Goal: Browse casually: Explore the website without a specific task or goal

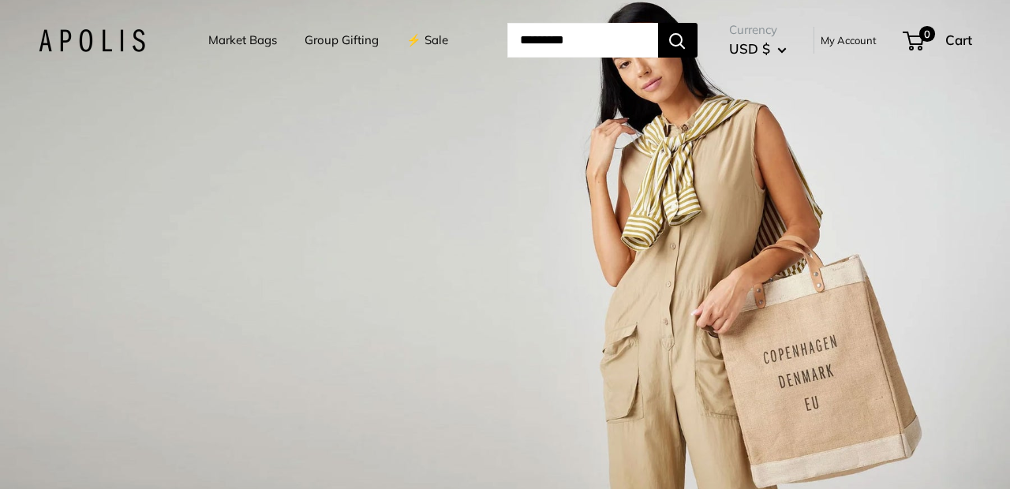
click at [256, 39] on link "Market Bags" at bounding box center [242, 40] width 69 height 22
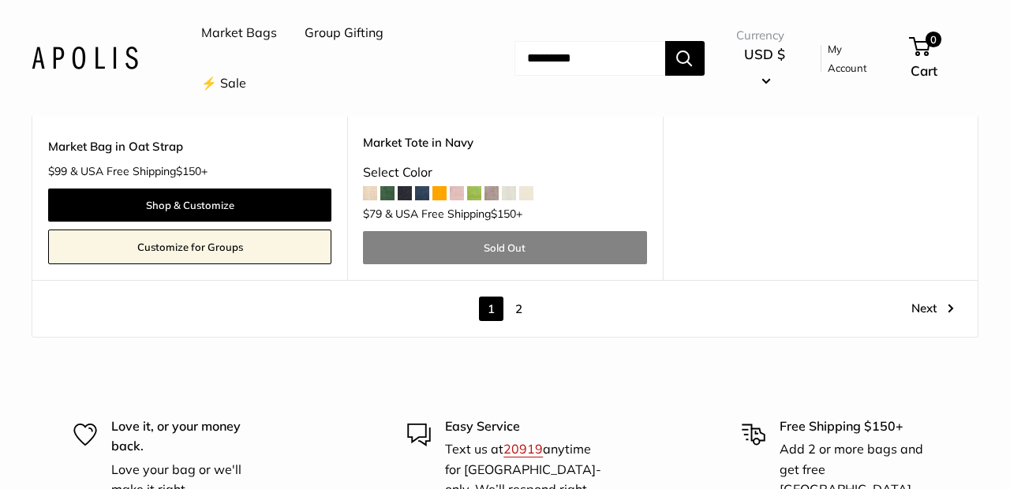
scroll to position [8353, 0]
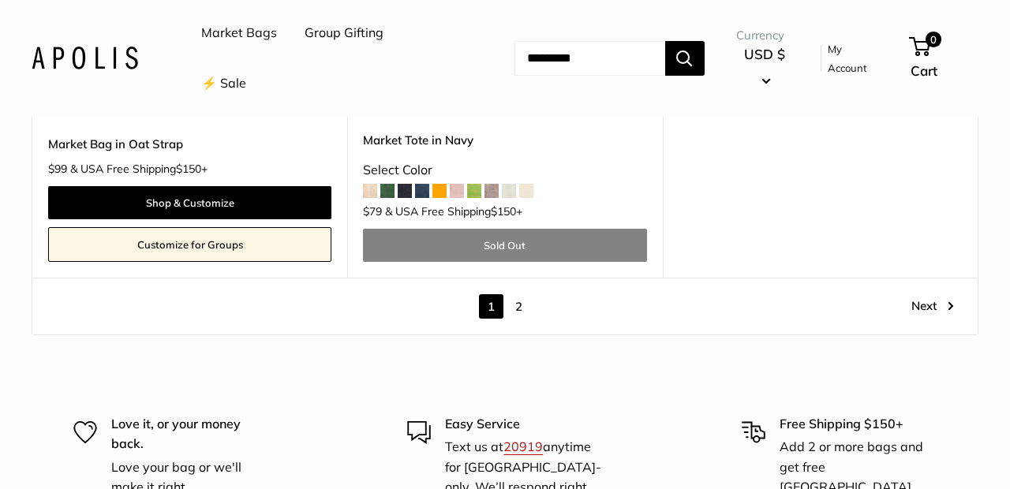
click at [519, 294] on link "2" at bounding box center [518, 306] width 24 height 24
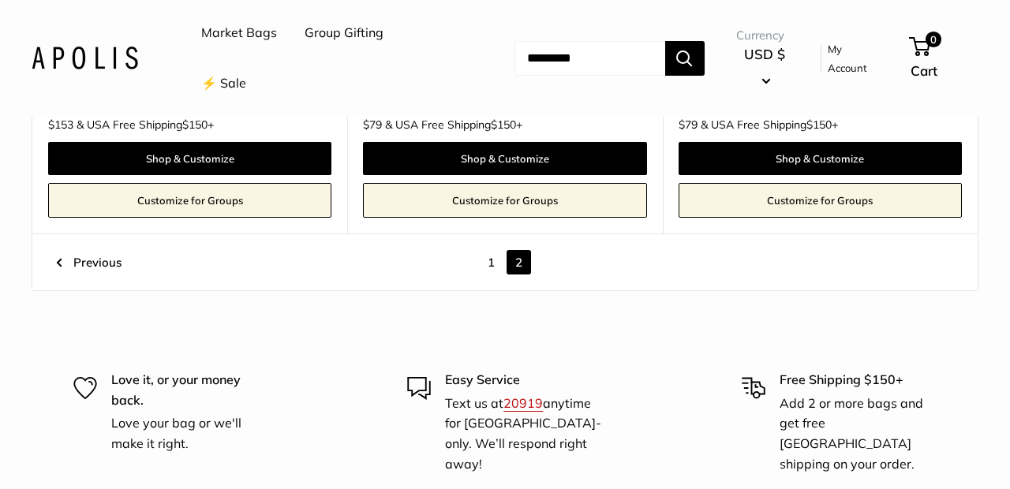
scroll to position [1706, 0]
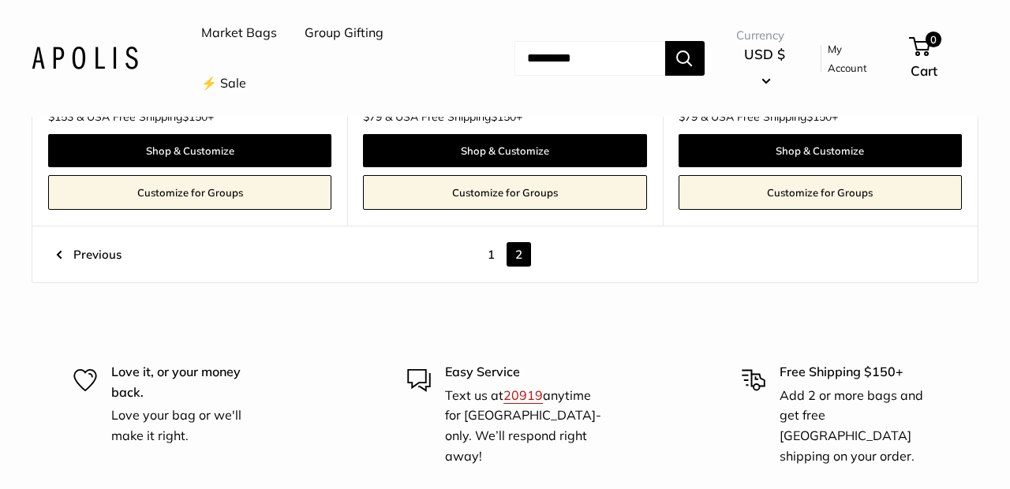
click at [489, 242] on link "1" at bounding box center [491, 254] width 24 height 24
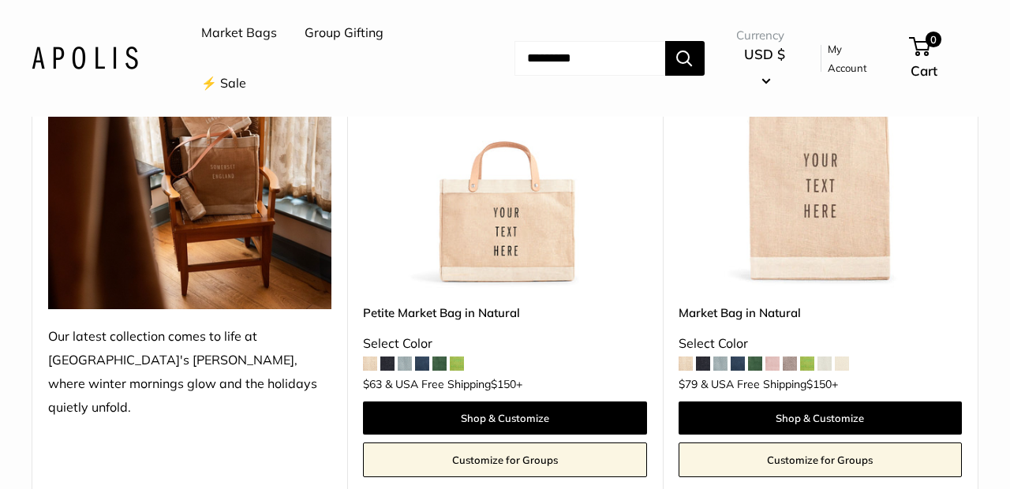
scroll to position [334, 0]
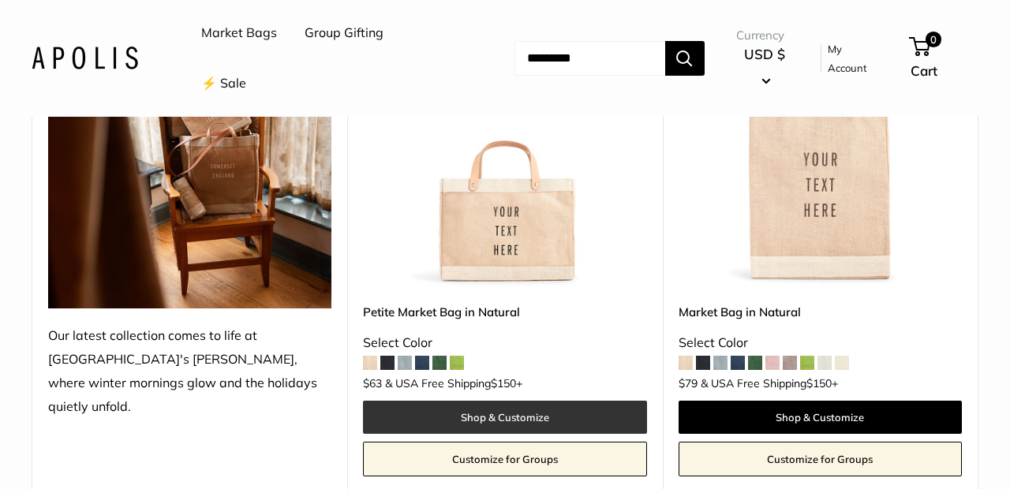
click at [490, 416] on link "Shop & Customize" at bounding box center [504, 417] width 283 height 33
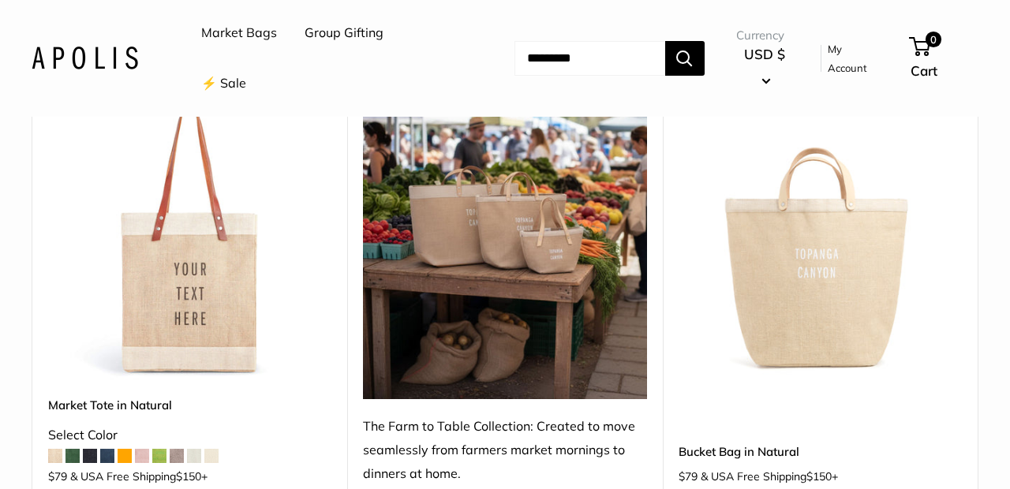
scroll to position [823, 0]
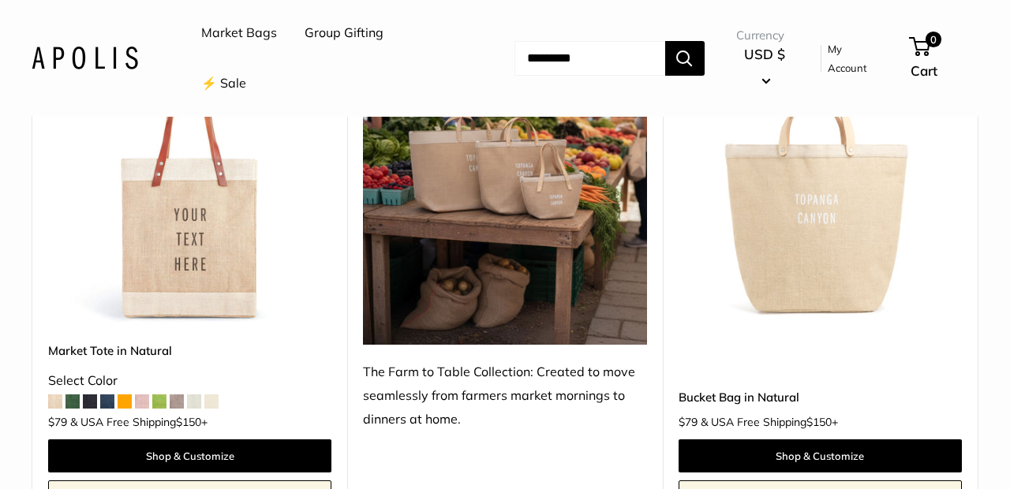
click at [0, 0] on img at bounding box center [0, 0] width 0 height 0
click at [236, 81] on link "⚡️ Sale" at bounding box center [223, 84] width 45 height 24
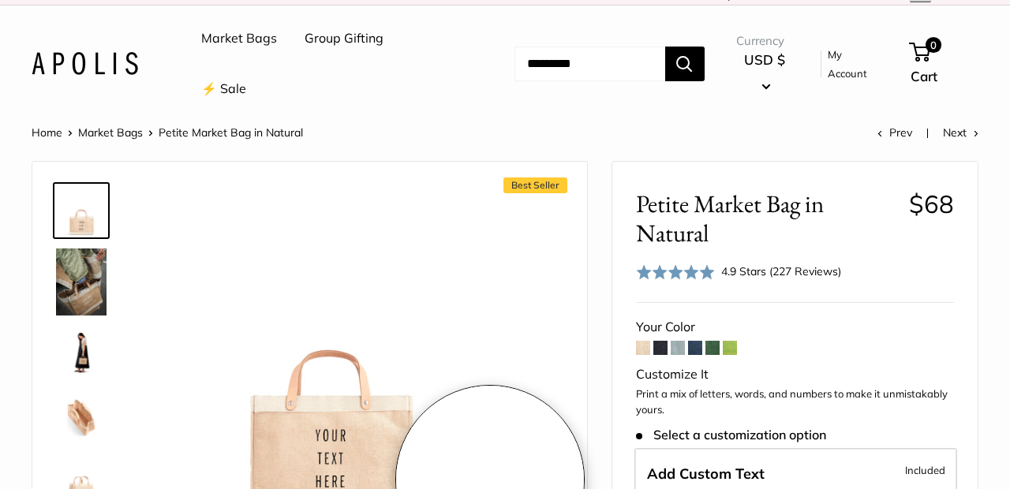
scroll to position [11, 0]
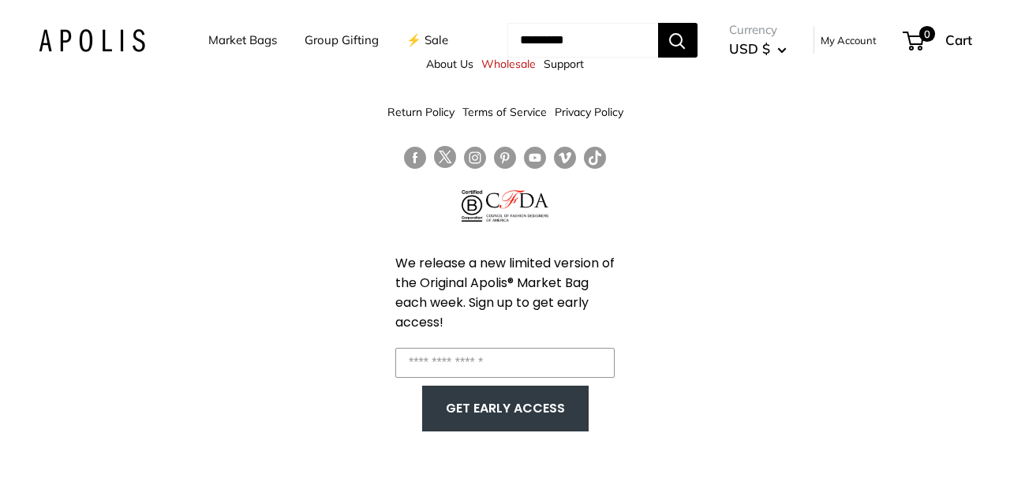
click at [345, 36] on link "Group Gifting" at bounding box center [341, 40] width 74 height 22
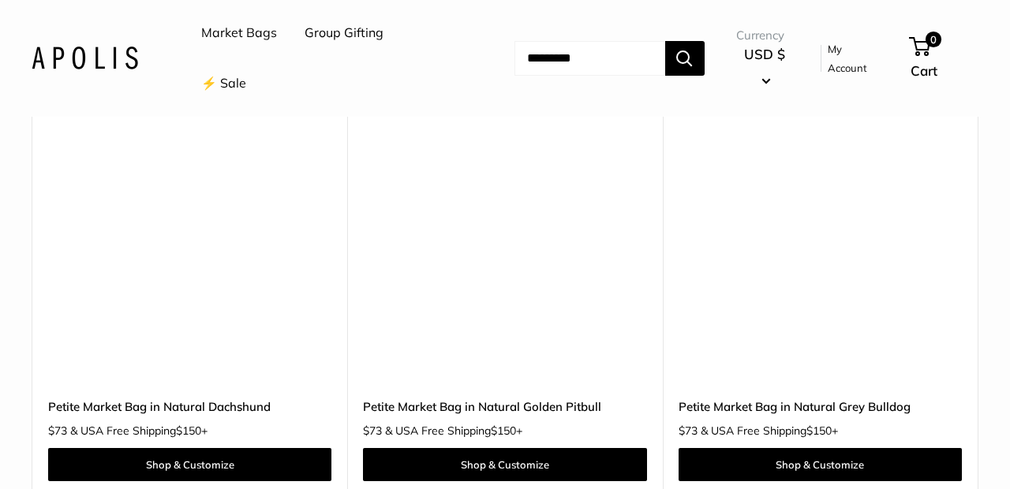
scroll to position [5498, 0]
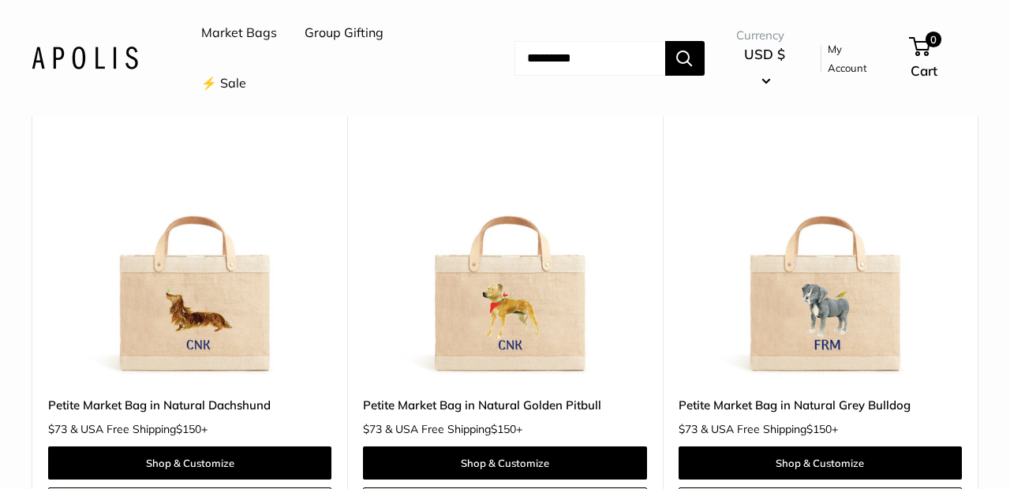
click at [0, 0] on img at bounding box center [0, 0] width 0 height 0
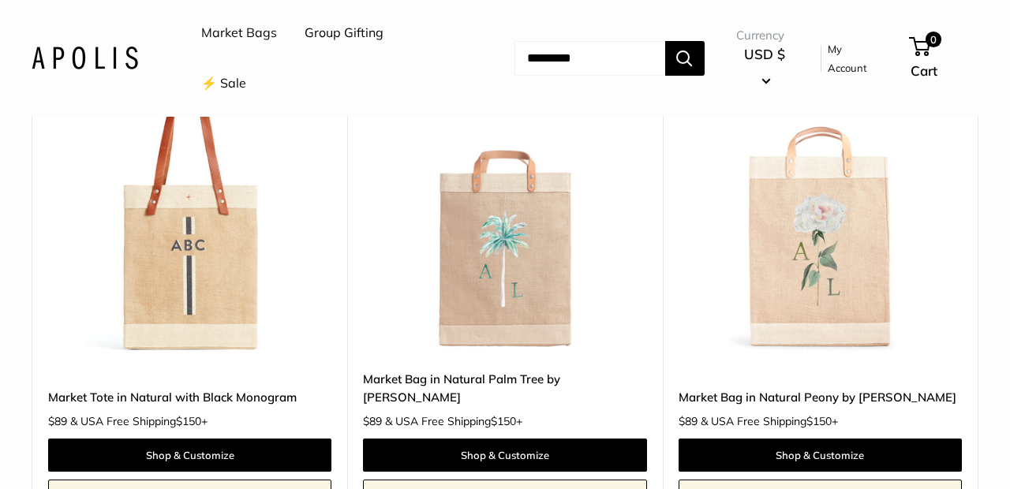
scroll to position [3019, 0]
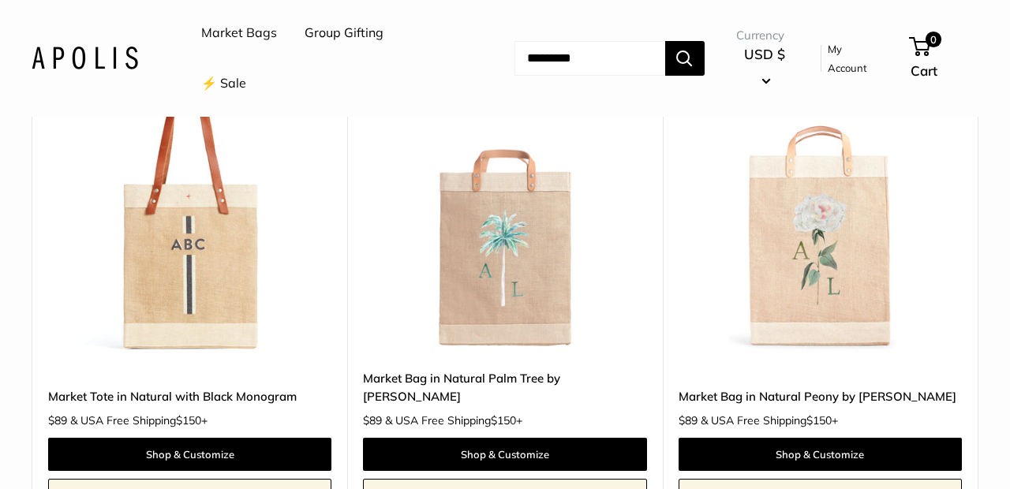
click at [0, 0] on img at bounding box center [0, 0] width 0 height 0
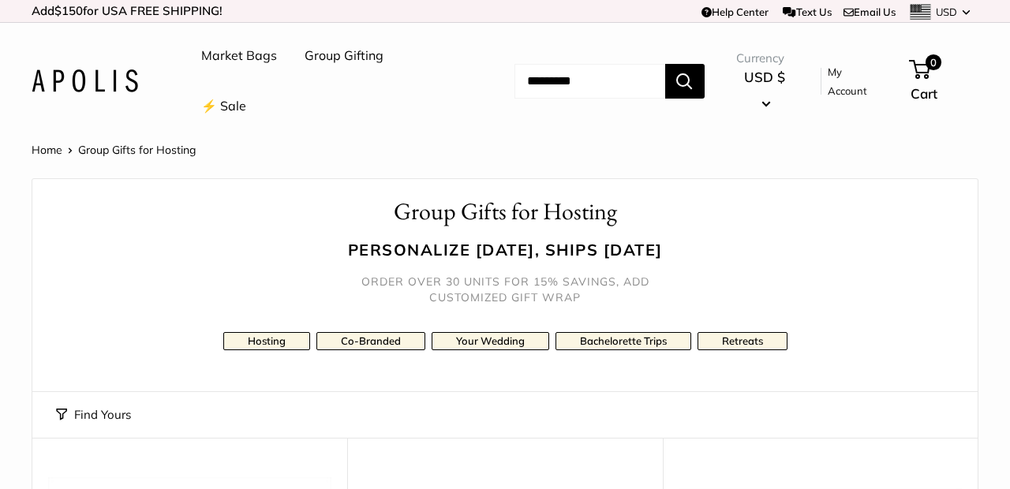
scroll to position [0, 0]
click at [469, 342] on link "Your Wedding" at bounding box center [490, 341] width 118 height 18
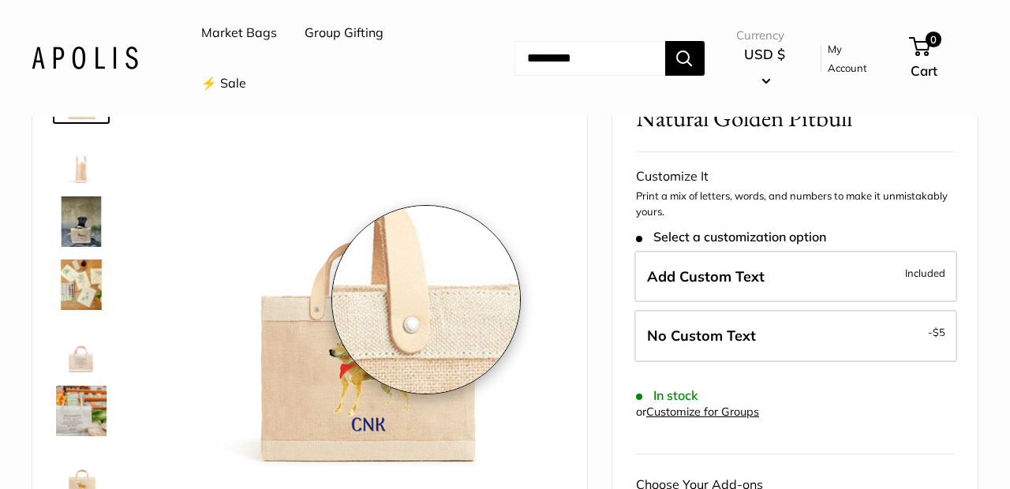
scroll to position [133, 0]
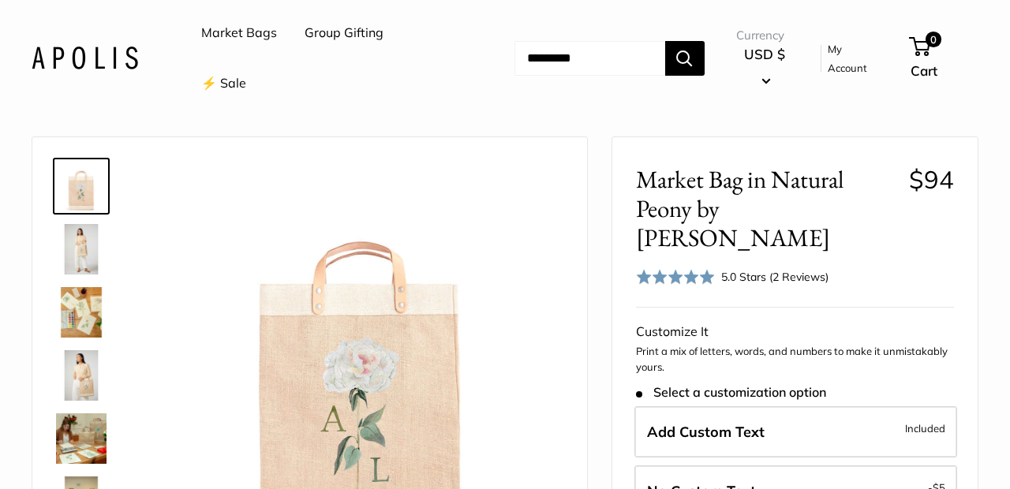
scroll to position [43, 0]
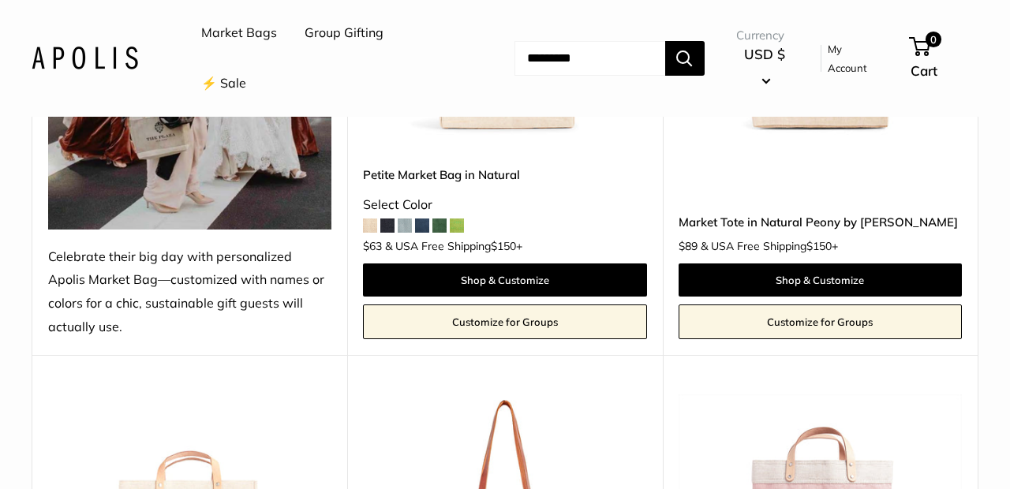
scroll to position [596, 0]
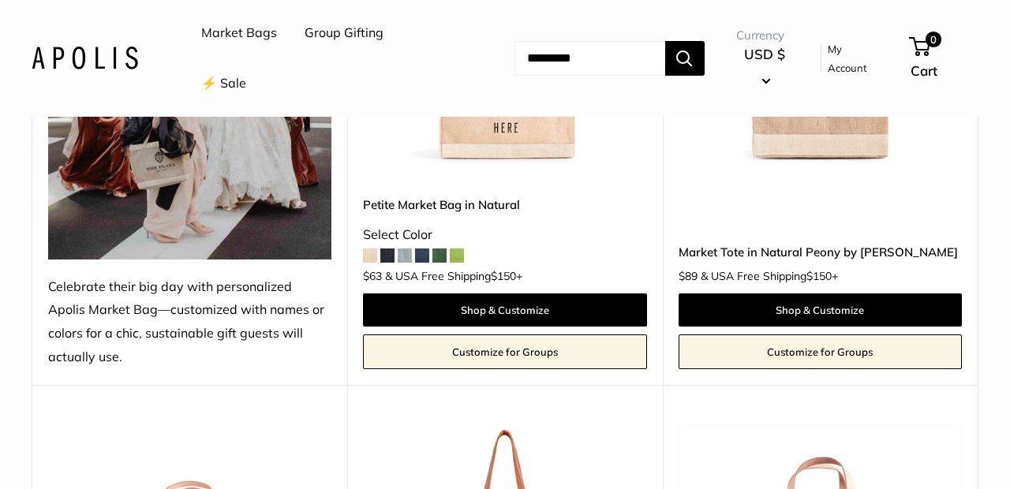
click at [230, 80] on link "⚡️ Sale" at bounding box center [223, 84] width 45 height 24
